Goal: Task Accomplishment & Management: Complete application form

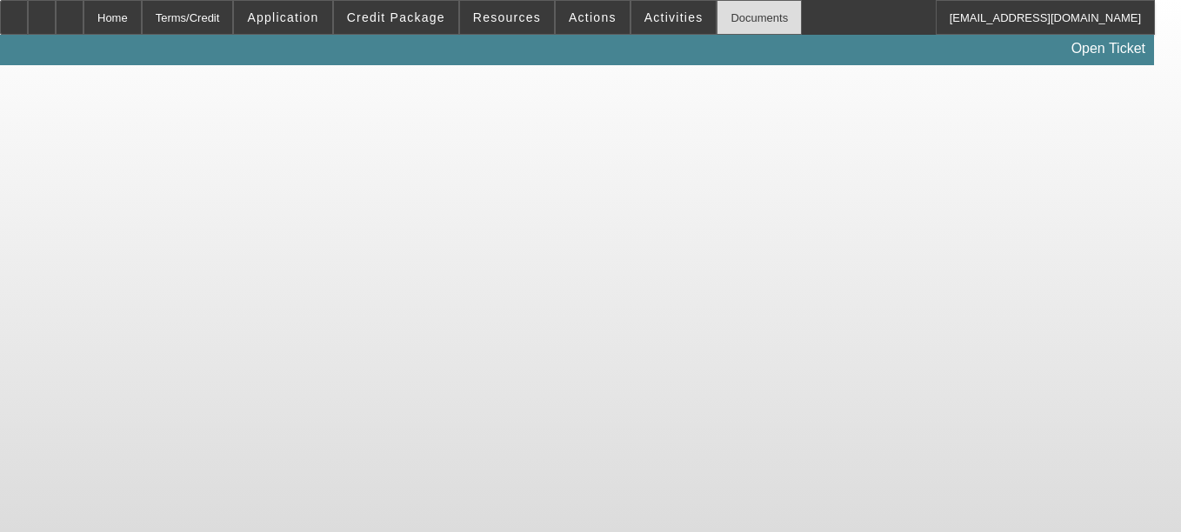
click at [732, 23] on div "Documents" at bounding box center [759, 17] width 85 height 35
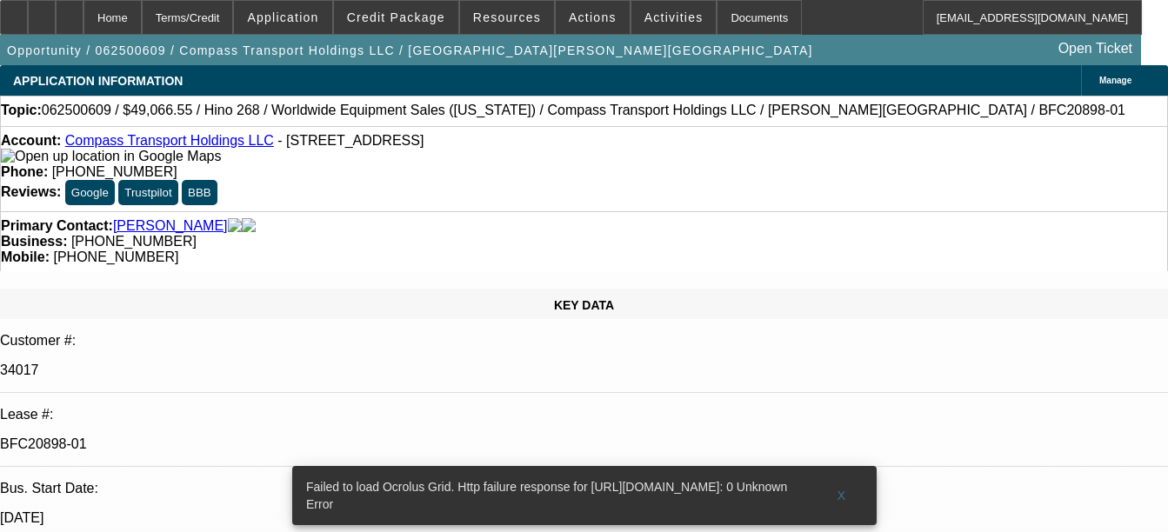
select select "0"
select select "6"
select select "0"
select select "0.1"
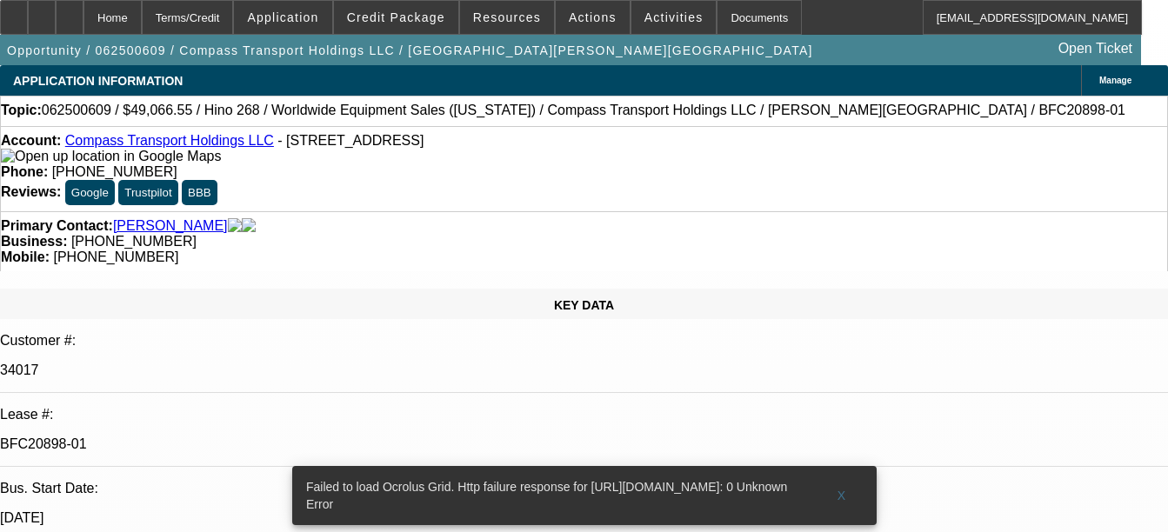
select select "4"
select select "0"
select select "0.1"
select select "4"
select select "0"
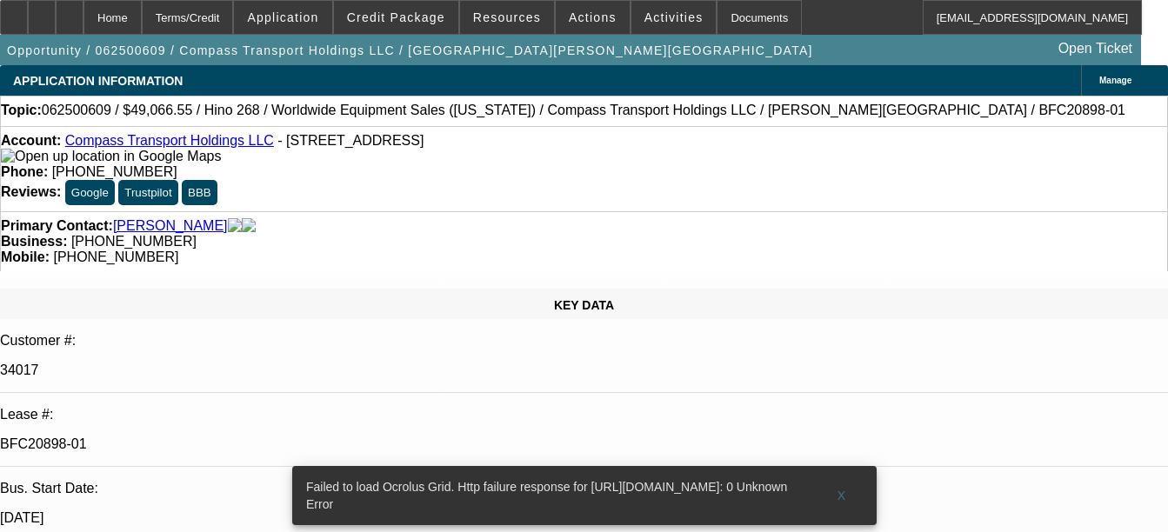
select select "0"
select select "6"
